Goal: Check status: Check status

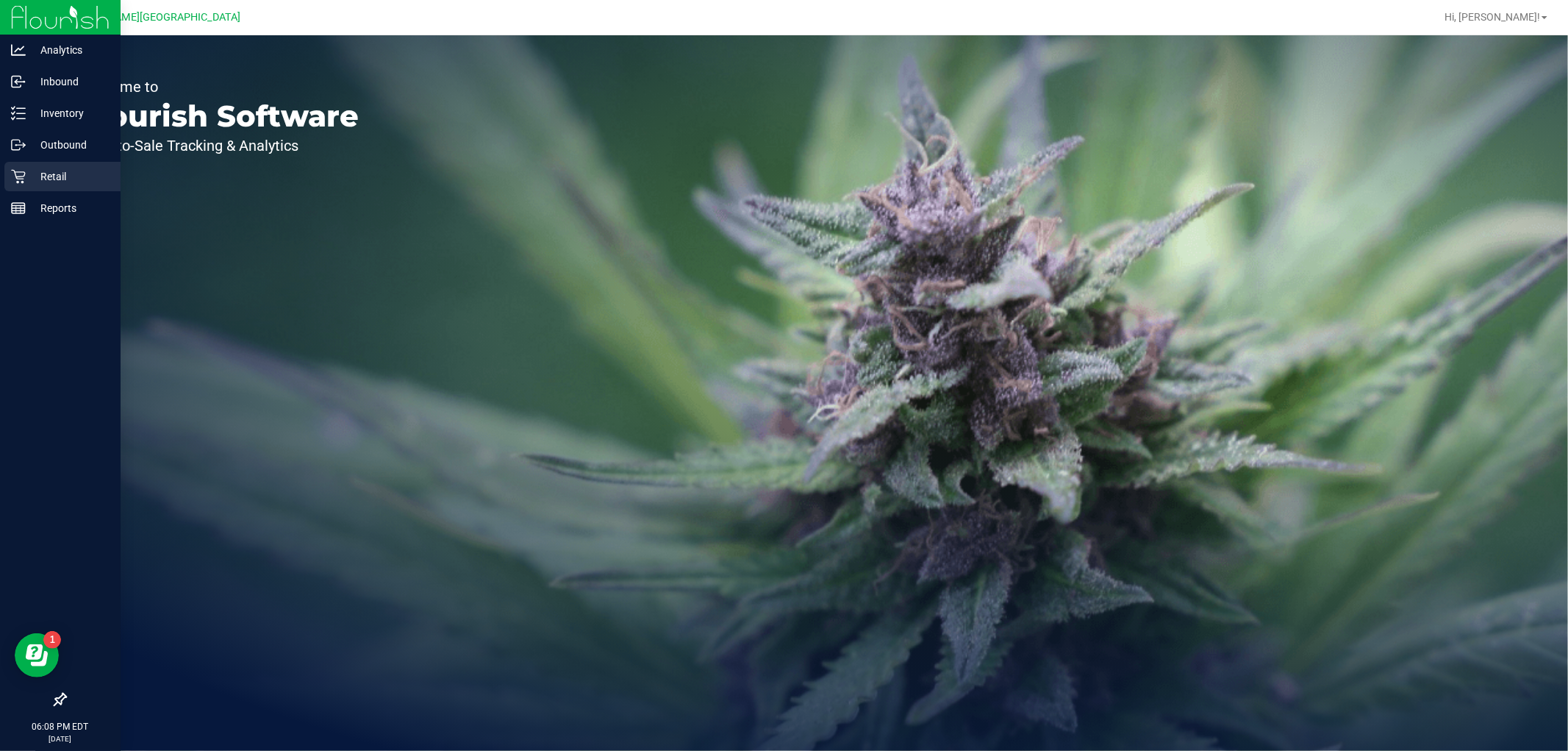
click at [39, 166] on div "Retail" at bounding box center [62, 176] width 116 height 30
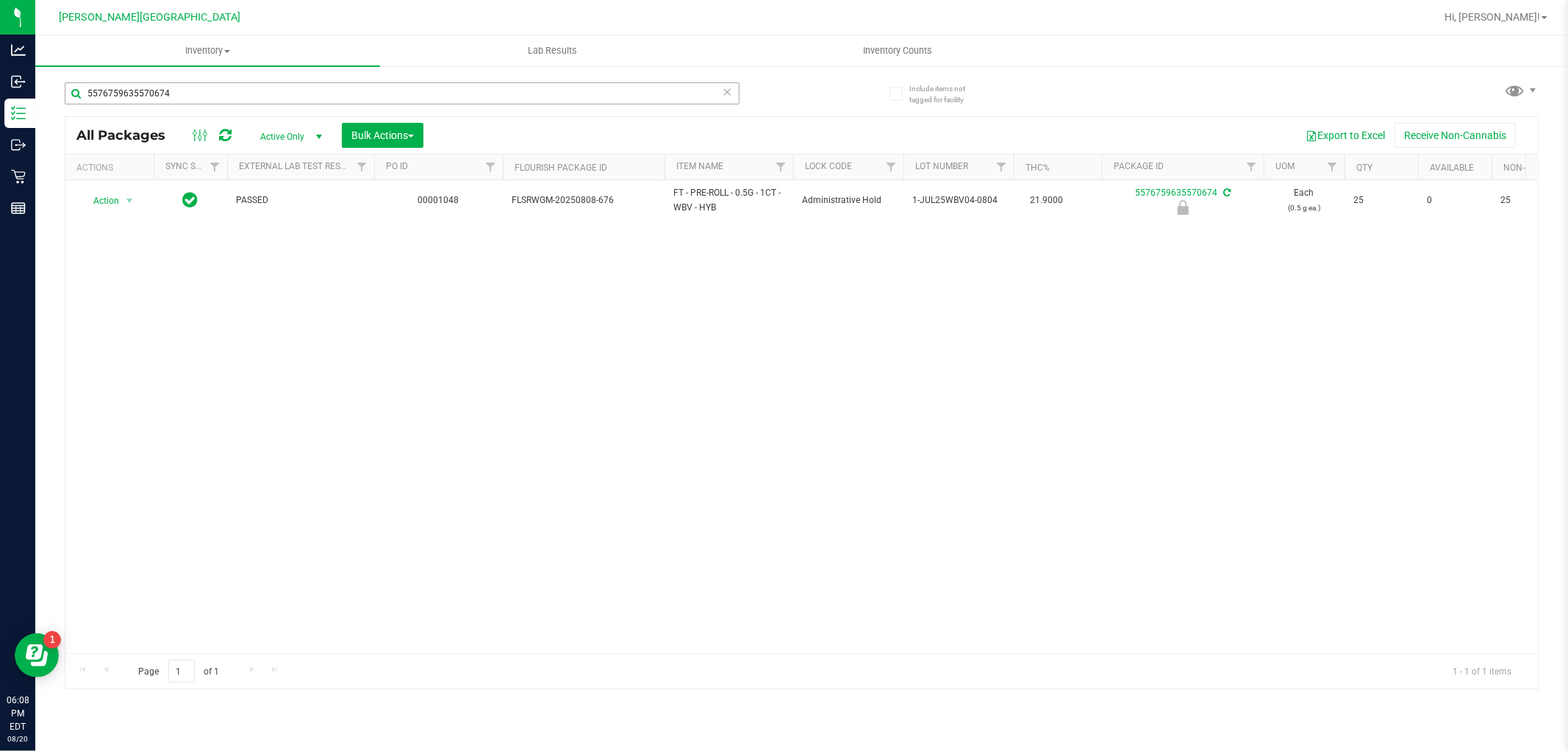
drag, startPoint x: 177, startPoint y: 93, endPoint x: 65, endPoint y: 93, distance: 112.0
click at [70, 93] on input "5576759635570674" at bounding box center [402, 93] width 675 height 22
